Goal: Information Seeking & Learning: Learn about a topic

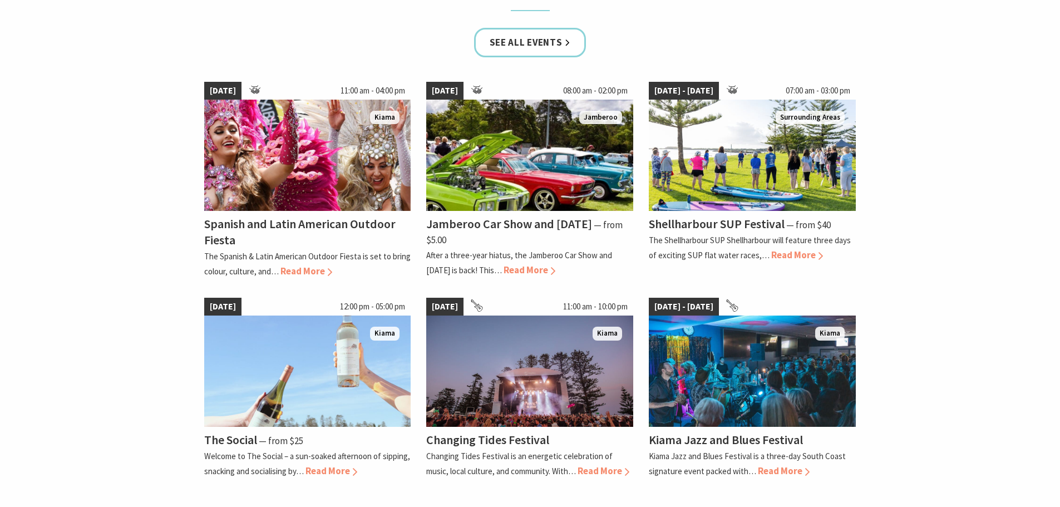
scroll to position [779, 0]
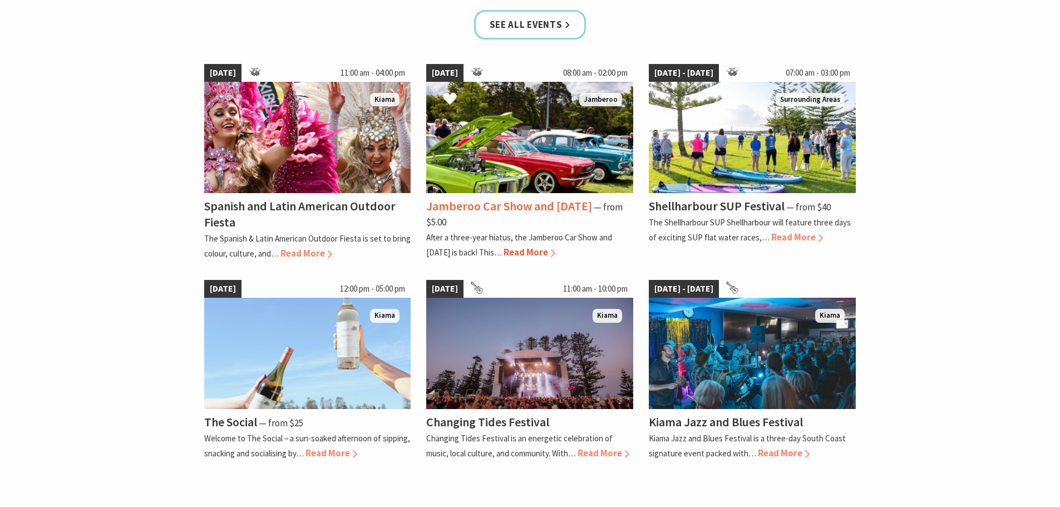
click at [526, 251] on span "Read More" at bounding box center [529, 252] width 52 height 12
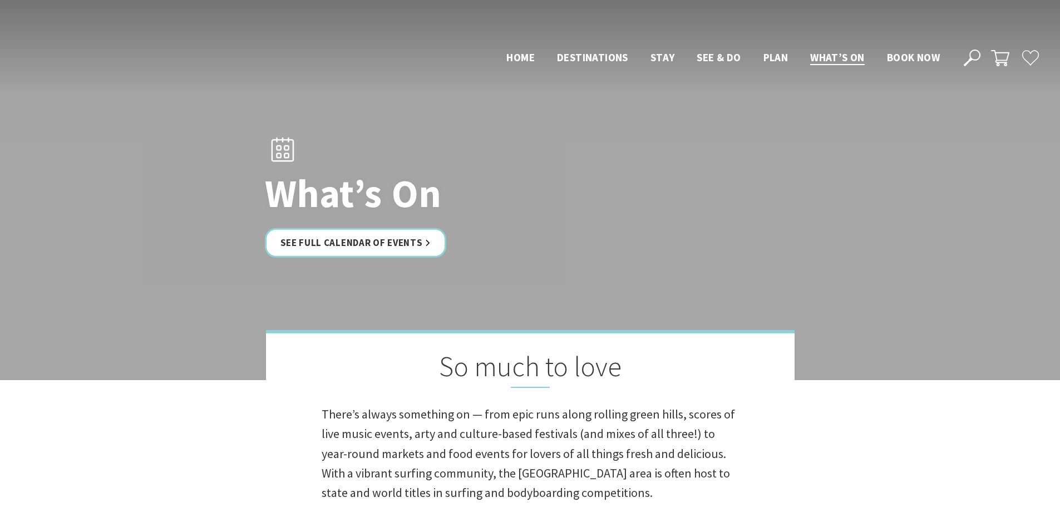
scroll to position [779, 0]
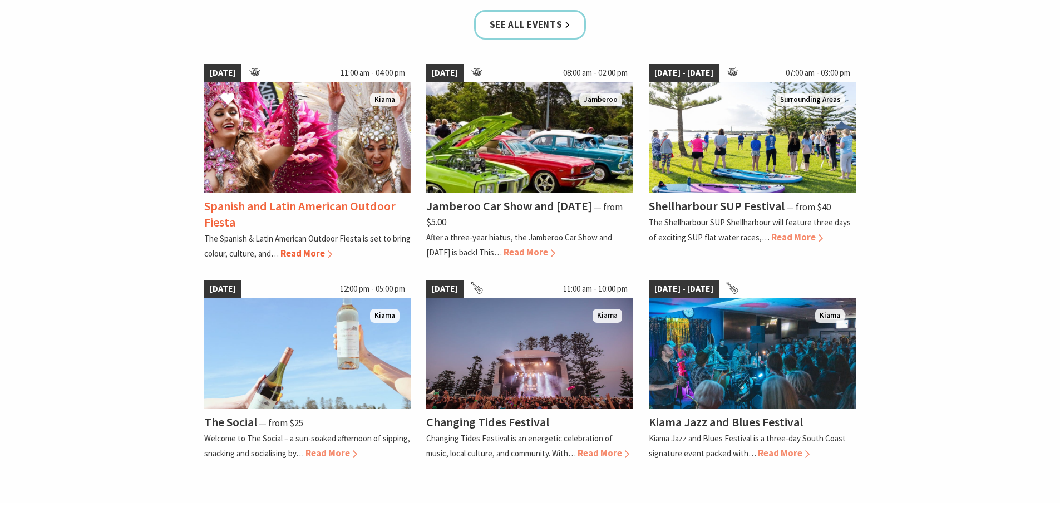
click at [301, 255] on span "Read More" at bounding box center [306, 253] width 52 height 12
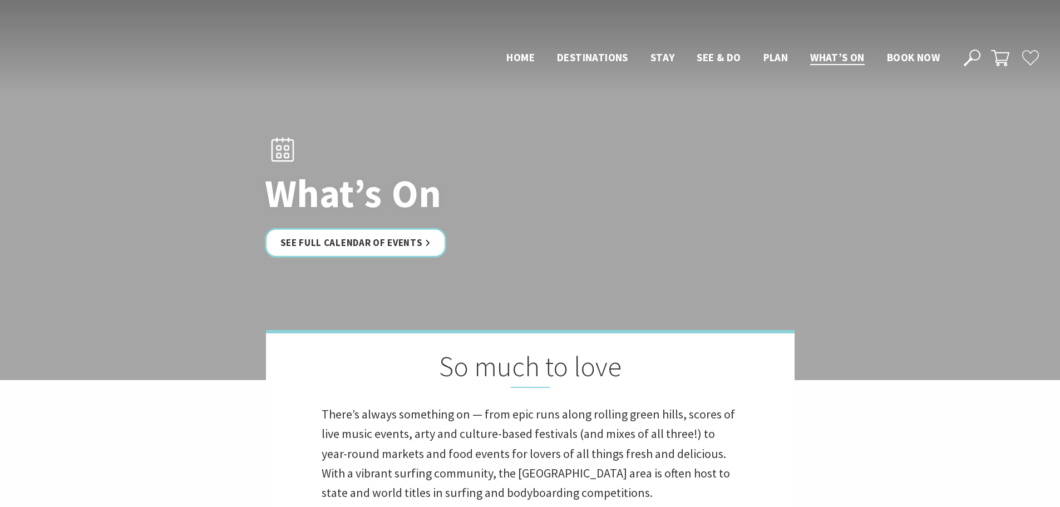
scroll to position [779, 0]
